Goal: Use online tool/utility: Utilize a website feature to perform a specific function

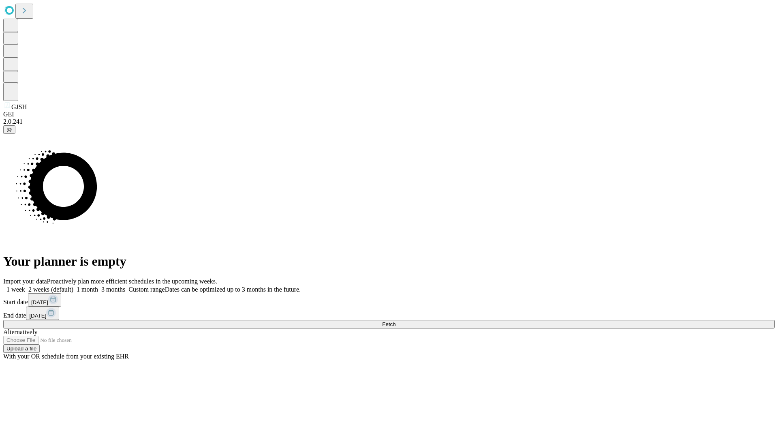
click at [396, 321] on span "Fetch" at bounding box center [388, 324] width 13 height 6
